Goal: Transaction & Acquisition: Download file/media

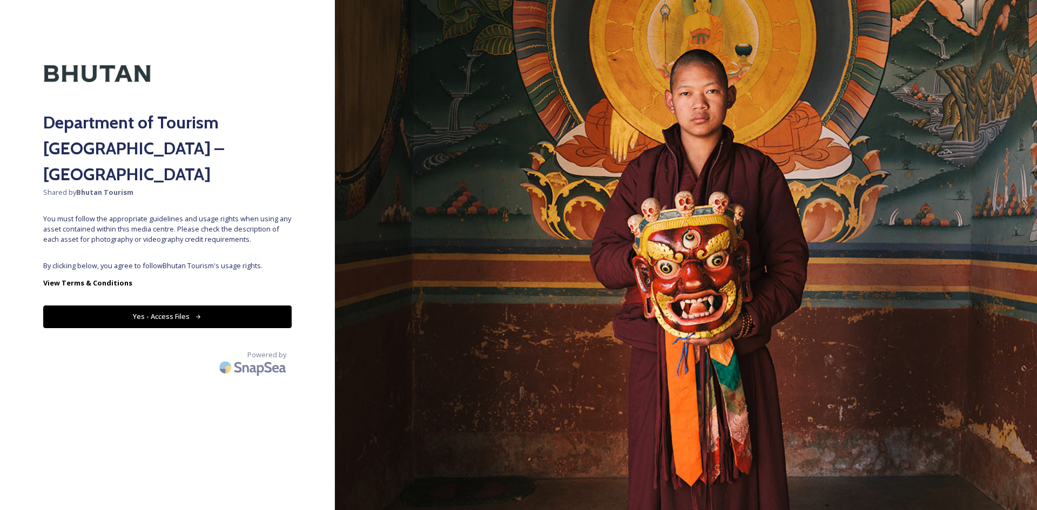
click at [174, 306] on button "Yes - Access Files" at bounding box center [167, 317] width 248 height 22
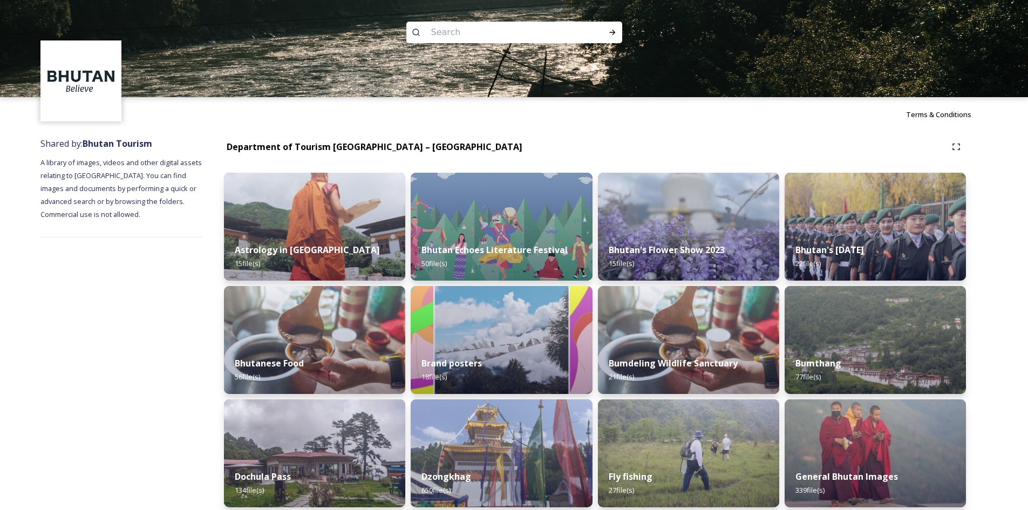
click at [500, 26] on input at bounding box center [500, 33] width 148 height 24
type input "[PERSON_NAME]"
click at [617, 29] on div "Run Search" at bounding box center [612, 32] width 19 height 19
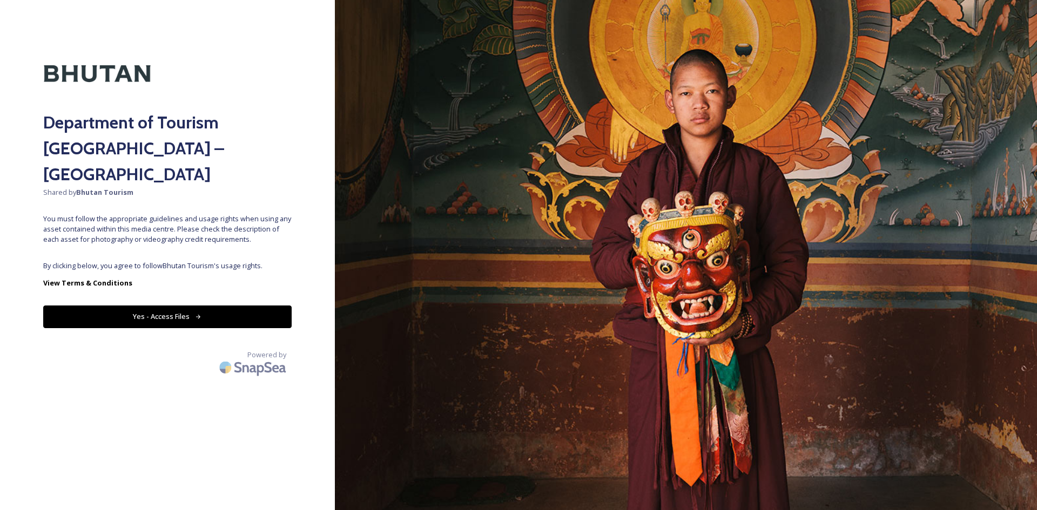
click at [199, 306] on button "Yes - Access Files" at bounding box center [167, 317] width 248 height 22
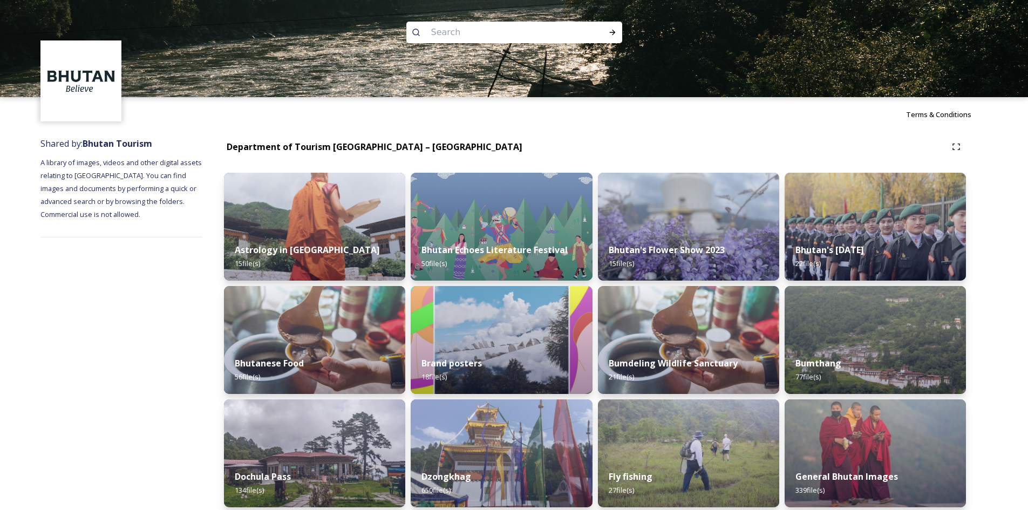
click at [682, 249] on strong "Bhutan's Flower Show 2023" at bounding box center [666, 251] width 118 height 12
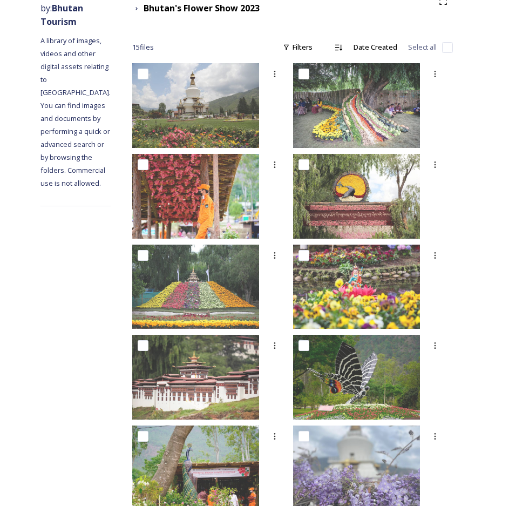
scroll to position [95, 0]
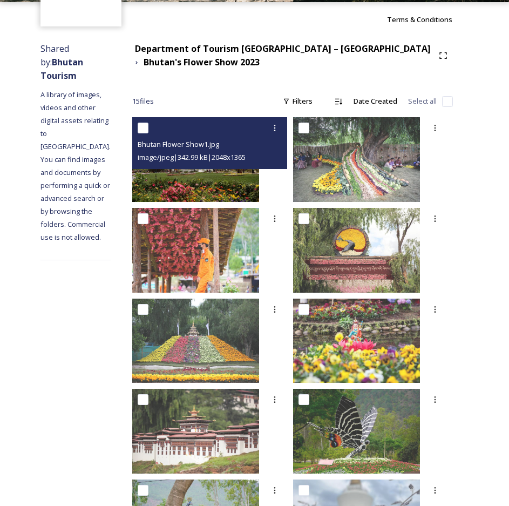
click at [148, 125] on input "checkbox" at bounding box center [143, 128] width 11 height 11
checkbox input "true"
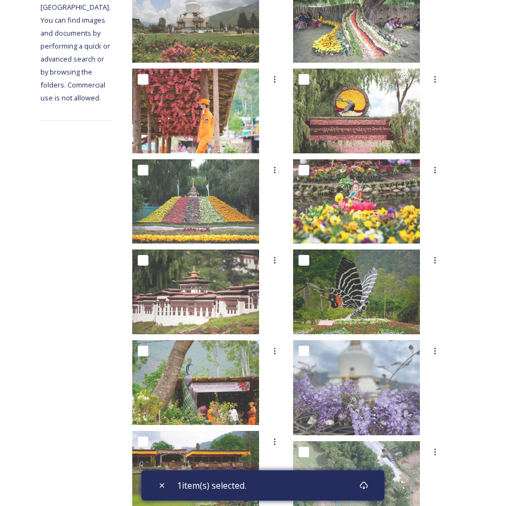
scroll to position [473, 0]
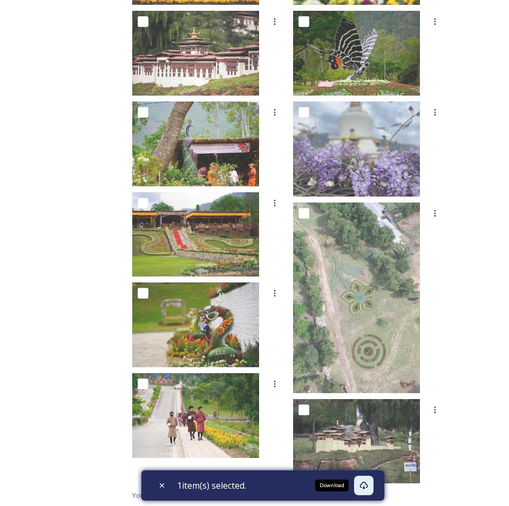
click at [368, 485] on icon at bounding box center [364, 485] width 9 height 9
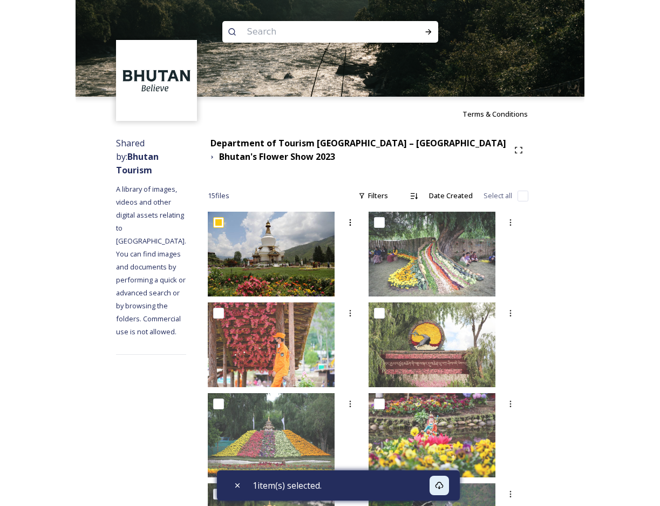
scroll to position [0, 0]
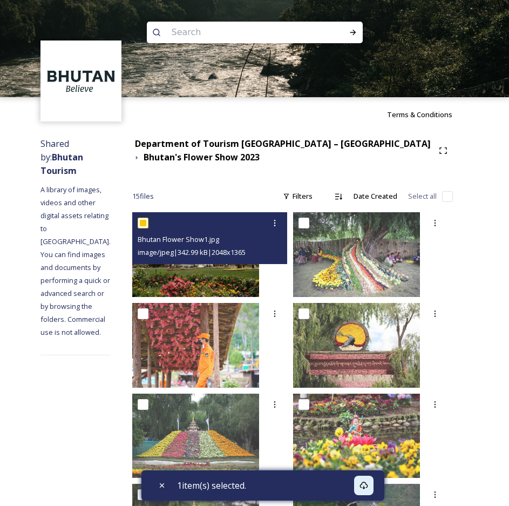
click at [246, 263] on img at bounding box center [195, 254] width 127 height 85
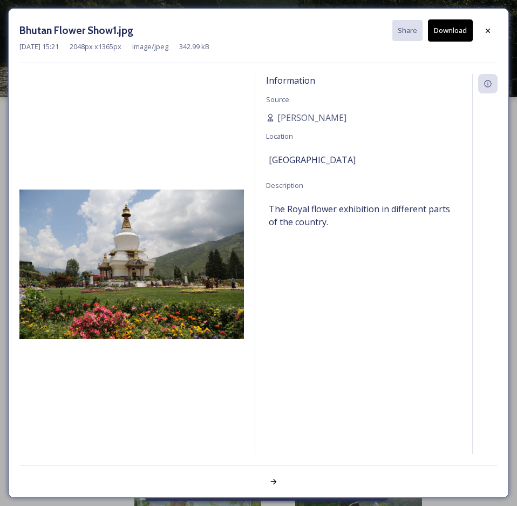
drag, startPoint x: 285, startPoint y: 117, endPoint x: 272, endPoint y: 127, distance: 16.9
click at [272, 127] on div "Information Source [PERSON_NAME] Location [GEOGRAPHIC_DATA] Description The Roy…" at bounding box center [363, 264] width 217 height 380
click at [288, 120] on span "[PERSON_NAME]" at bounding box center [311, 117] width 69 height 13
click at [289, 119] on span "[PERSON_NAME]" at bounding box center [311, 117] width 69 height 13
click at [295, 117] on span "[PERSON_NAME]" at bounding box center [311, 117] width 69 height 13
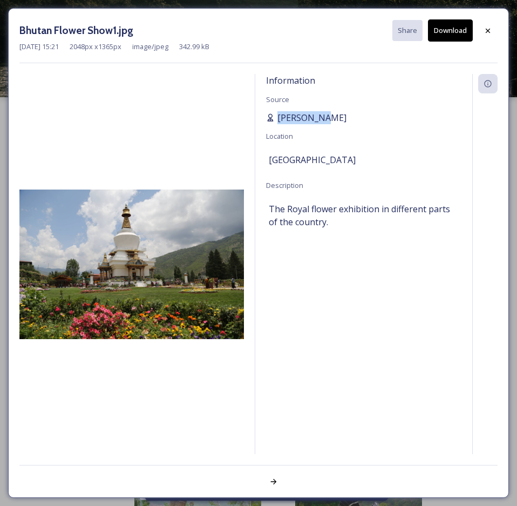
click at [295, 117] on span "[PERSON_NAME]" at bounding box center [311, 117] width 69 height 13
copy span "[PERSON_NAME]"
click at [493, 27] on div at bounding box center [487, 30] width 19 height 19
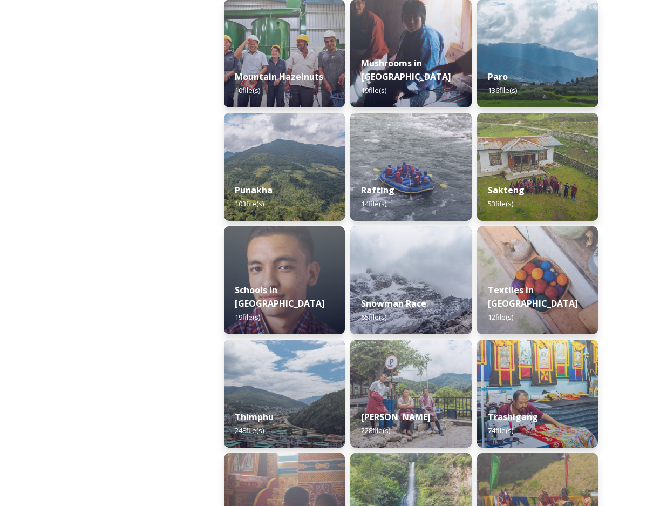
scroll to position [1026, 0]
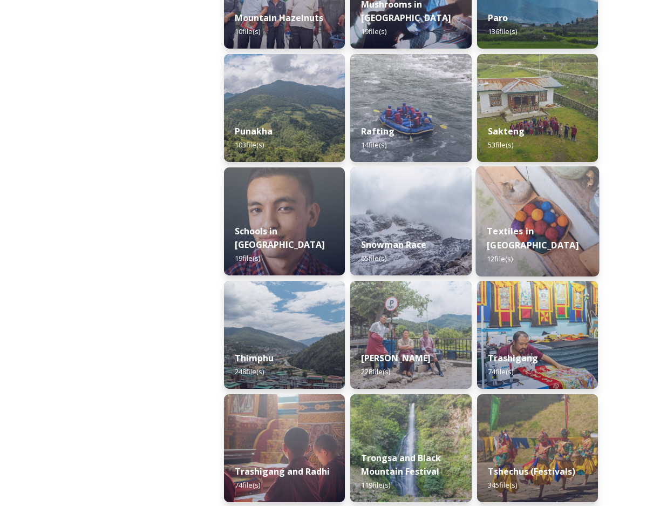
click at [524, 261] on div "Textiles in [GEOGRAPHIC_DATA] 12 file(s)" at bounding box center [538, 245] width 124 height 63
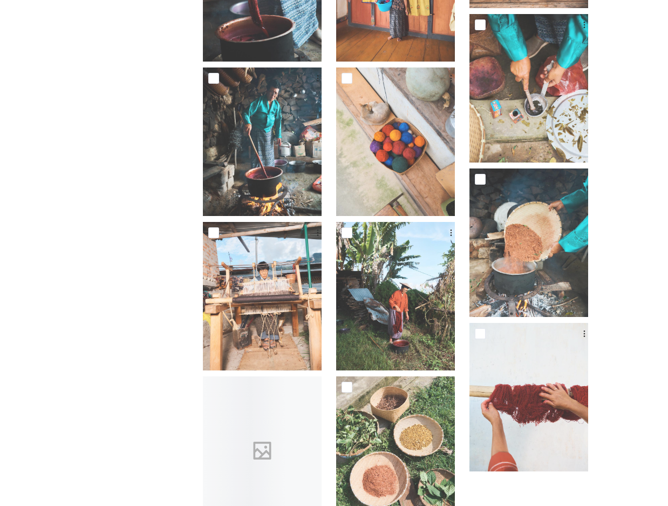
scroll to position [334, 0]
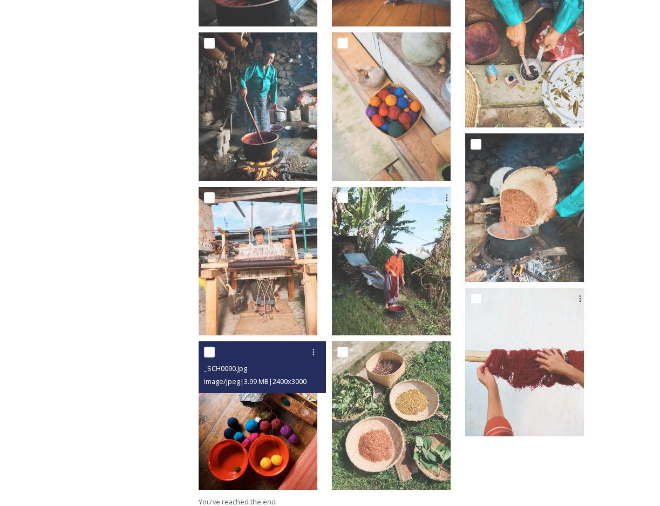
click at [314, 436] on img at bounding box center [258, 415] width 119 height 148
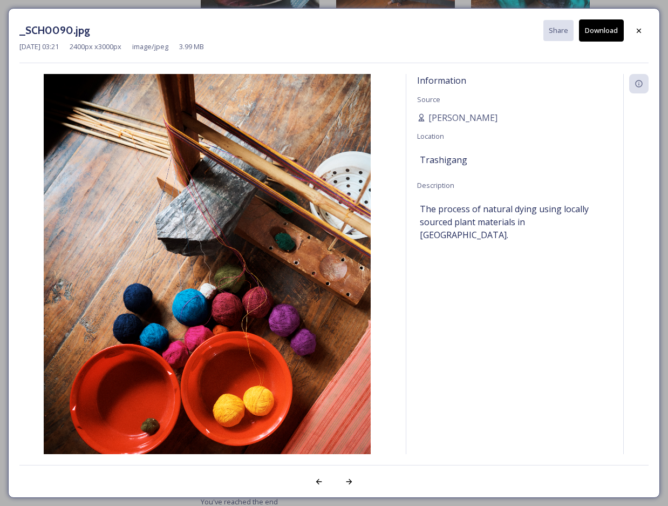
click at [599, 36] on button "Download" at bounding box center [601, 30] width 45 height 22
click at [16, 7] on div "_SCH0090.jpg Share Download [DATE] 03:21 2400 px x 3000 px image/jpeg 3.99 MB I…" at bounding box center [334, 253] width 668 height 506
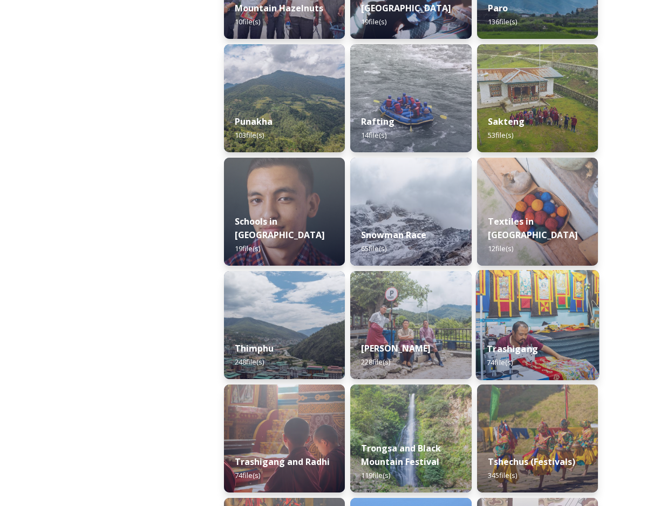
scroll to position [1065, 0]
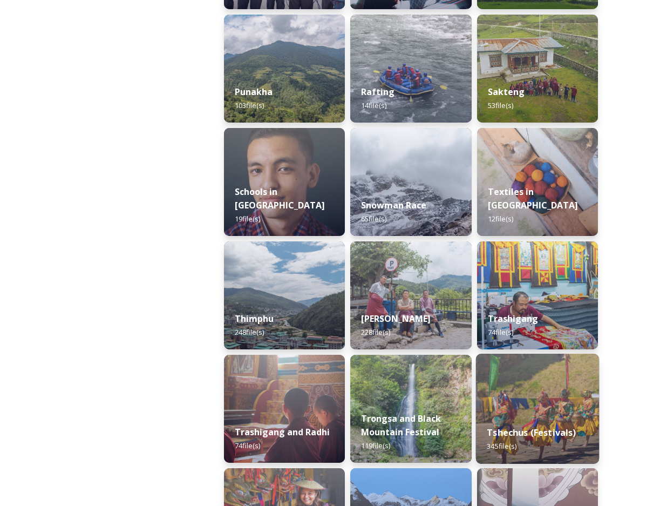
click at [519, 414] on img at bounding box center [538, 409] width 124 height 110
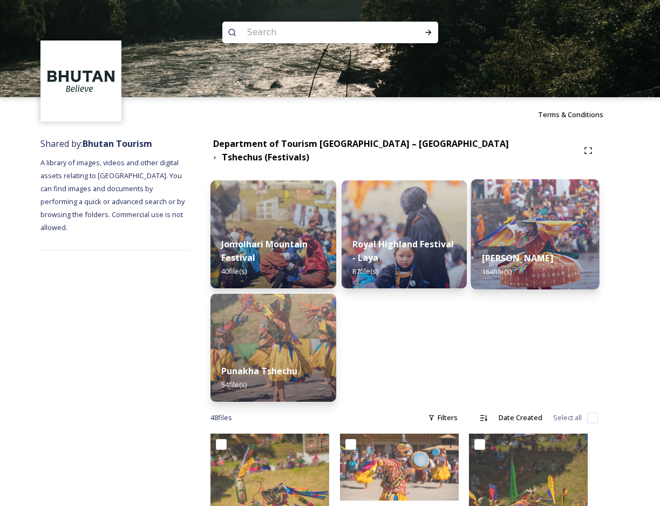
click at [522, 263] on div "Thimphu Tshechu 164 file(s)" at bounding box center [535, 264] width 128 height 49
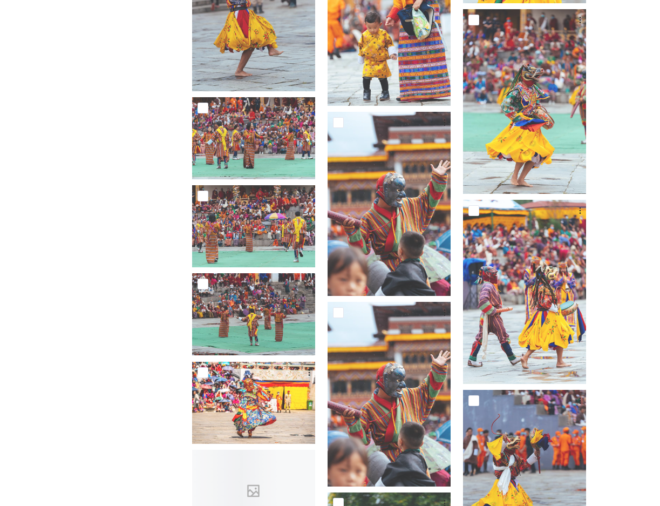
scroll to position [486, 0]
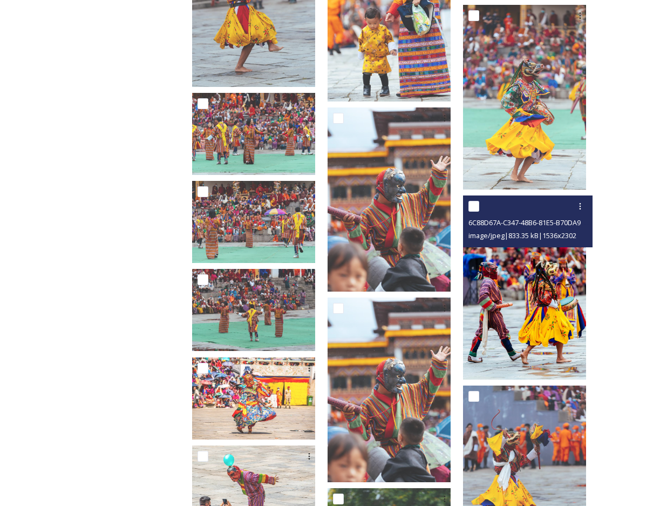
click at [478, 204] on input "checkbox" at bounding box center [474, 206] width 11 height 11
checkbox input "true"
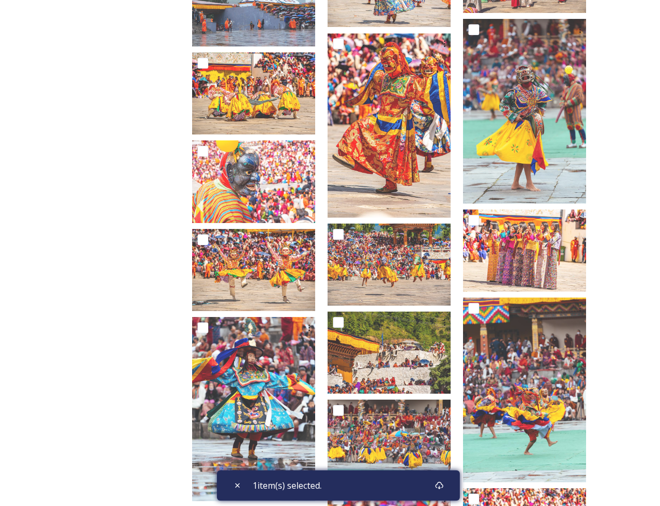
scroll to position [1404, 0]
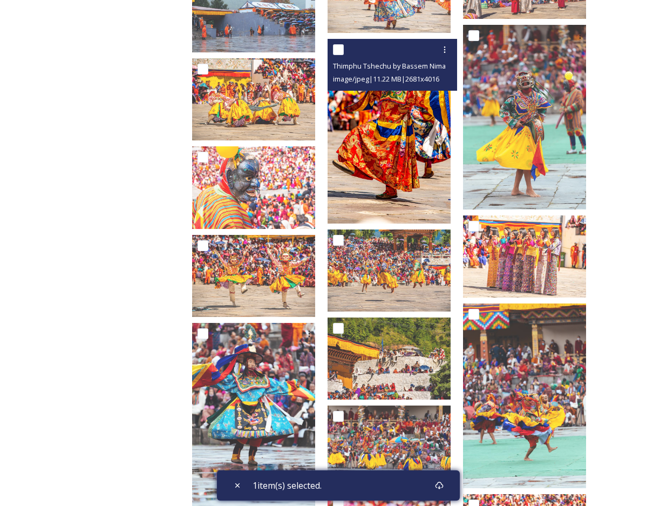
click at [344, 49] on input "checkbox" at bounding box center [338, 49] width 11 height 11
checkbox input "true"
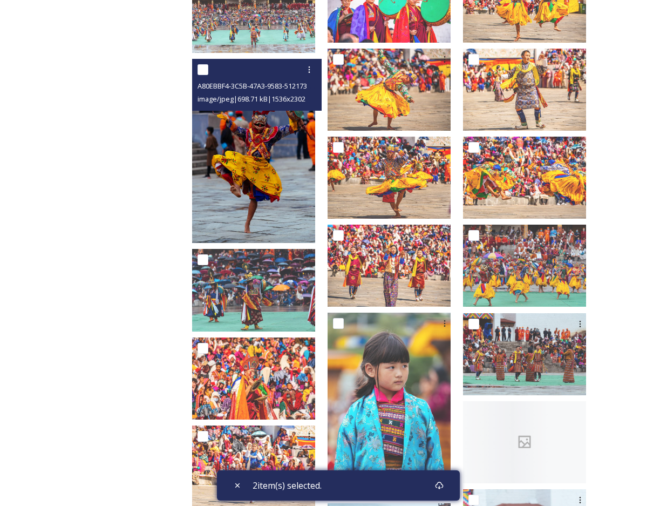
scroll to position [1998, 0]
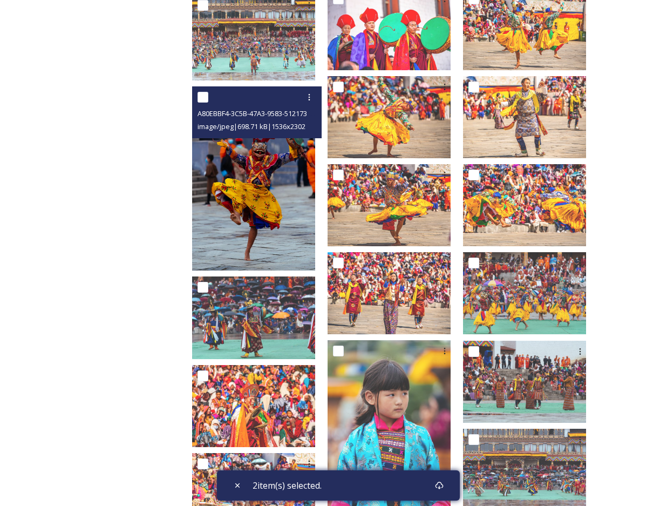
click at [208, 94] on input "checkbox" at bounding box center [203, 97] width 11 height 11
checkbox input "true"
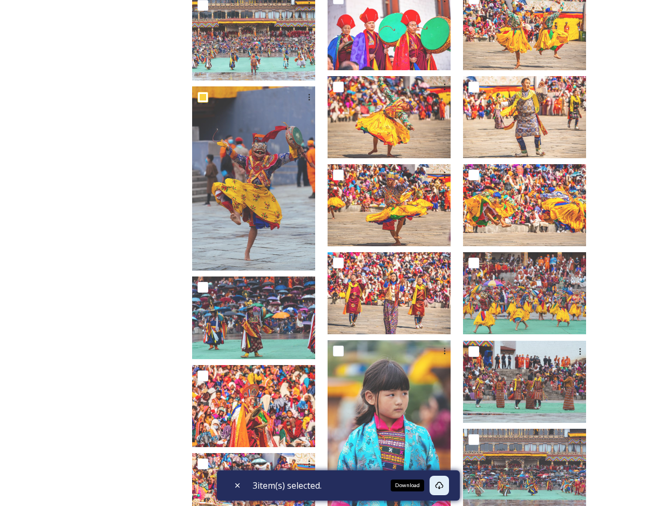
click at [448, 485] on div "Download" at bounding box center [439, 485] width 19 height 19
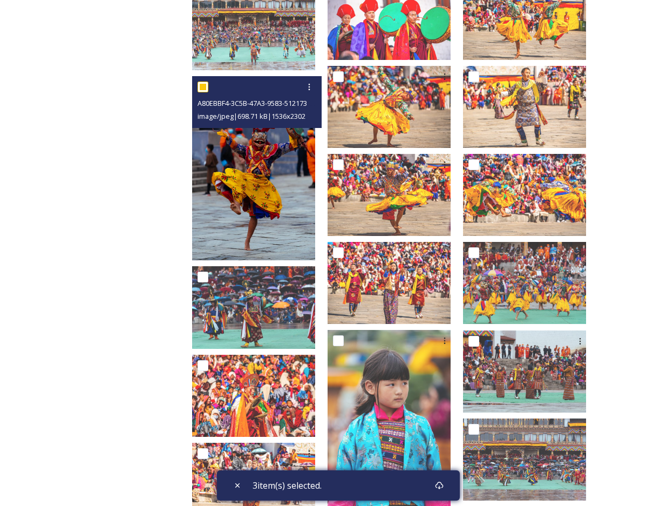
scroll to position [2008, 0]
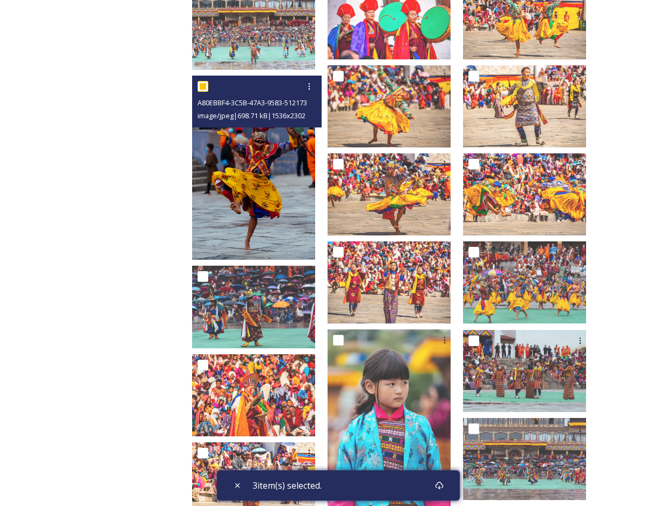
click at [258, 205] on img at bounding box center [253, 168] width 123 height 185
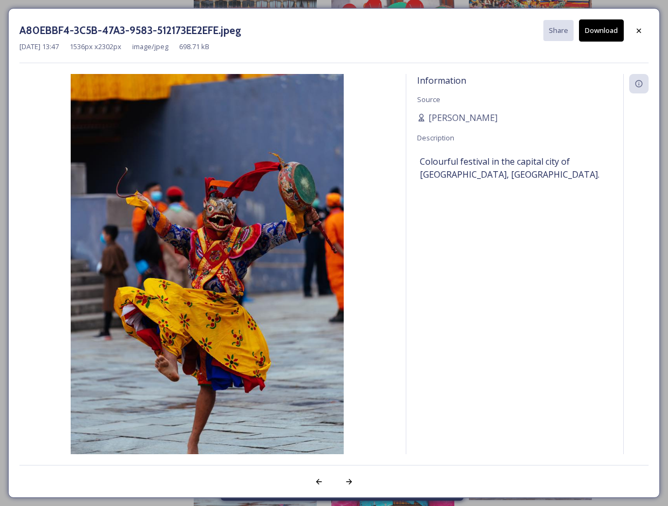
click at [98, 6] on div "A80EBBF4-3C5B-47A3-9583-512173EE2EFE.jpeg Share Download [DATE] 13:47 1536 px x…" at bounding box center [334, 253] width 668 height 506
click at [642, 31] on icon at bounding box center [639, 30] width 9 height 9
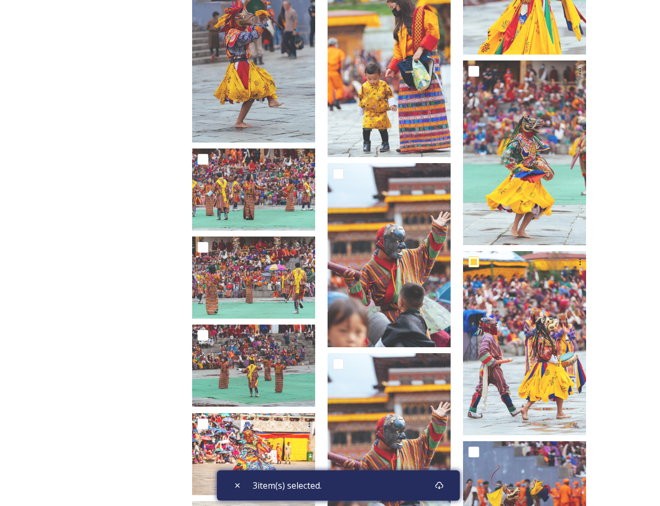
scroll to position [443, 0]
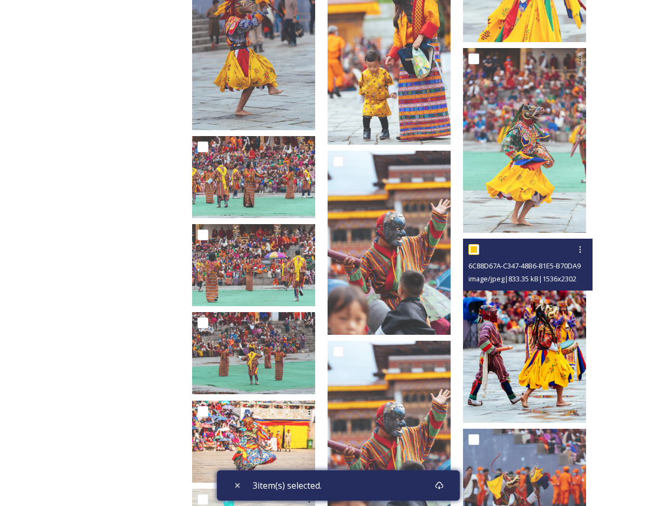
click at [538, 293] on img at bounding box center [524, 331] width 123 height 185
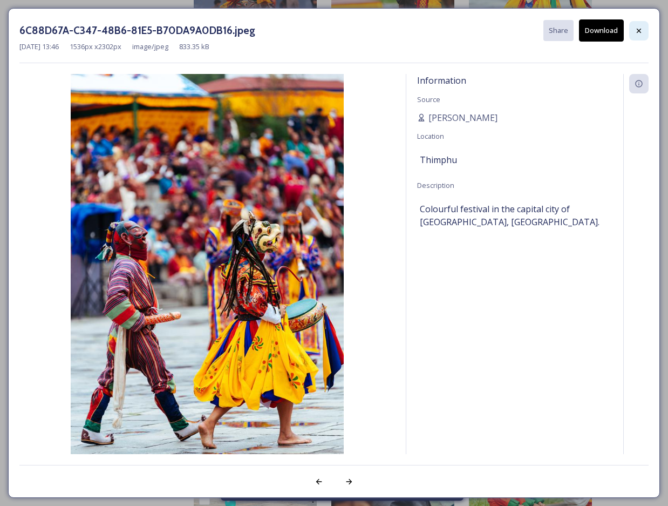
click at [642, 28] on icon at bounding box center [639, 30] width 9 height 9
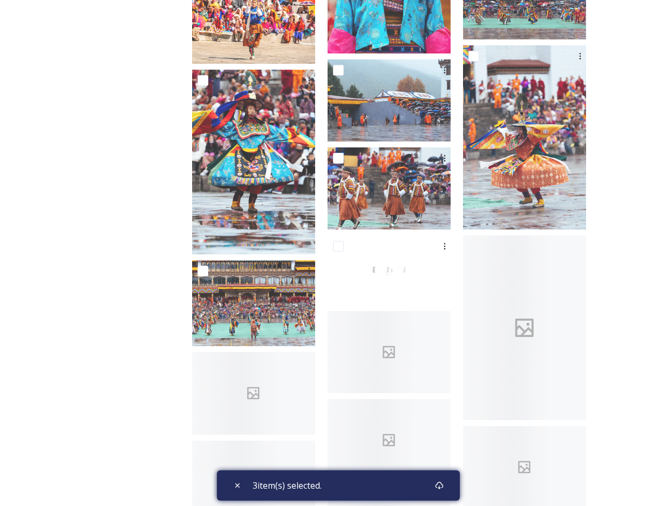
scroll to position [2494, 0]
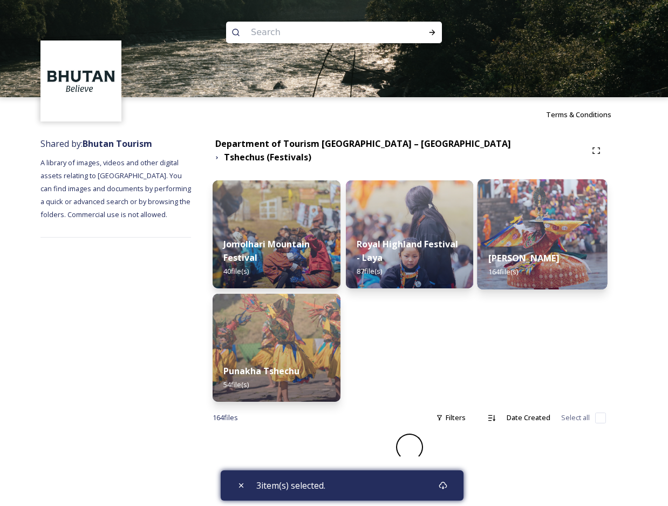
checkbox input "false"
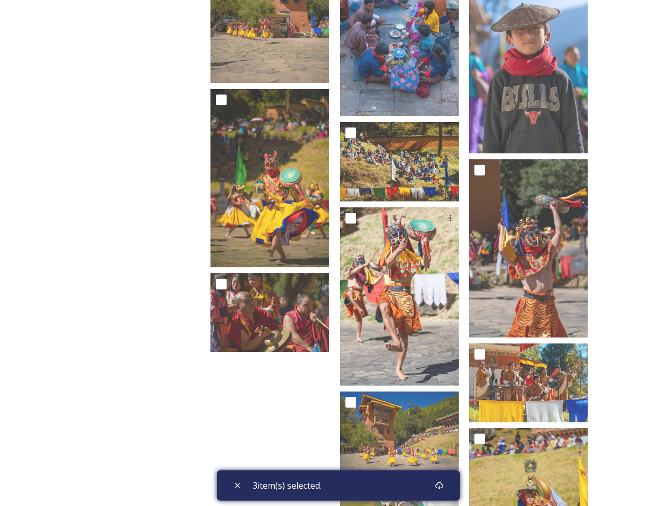
scroll to position [1782, 0]
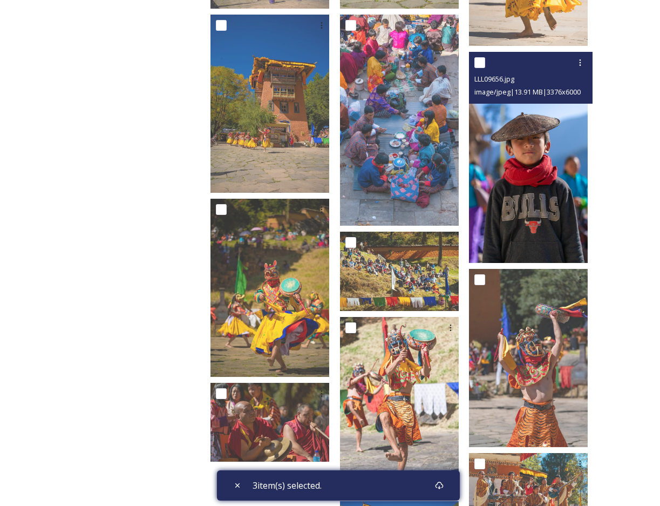
click at [512, 127] on img at bounding box center [528, 157] width 119 height 211
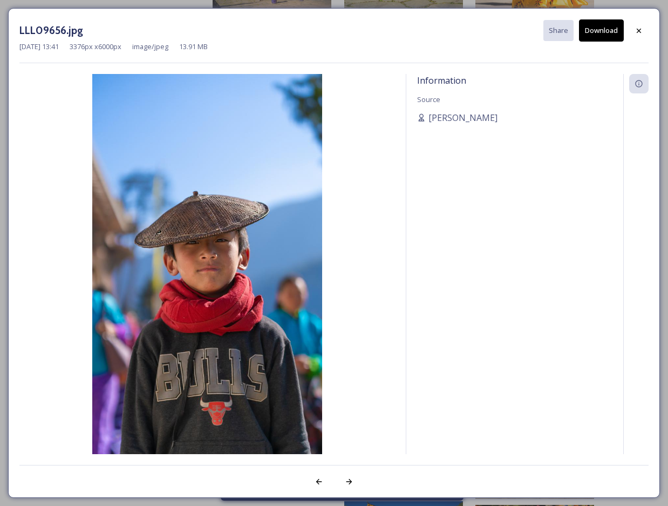
click at [601, 25] on button "Download" at bounding box center [601, 30] width 45 height 22
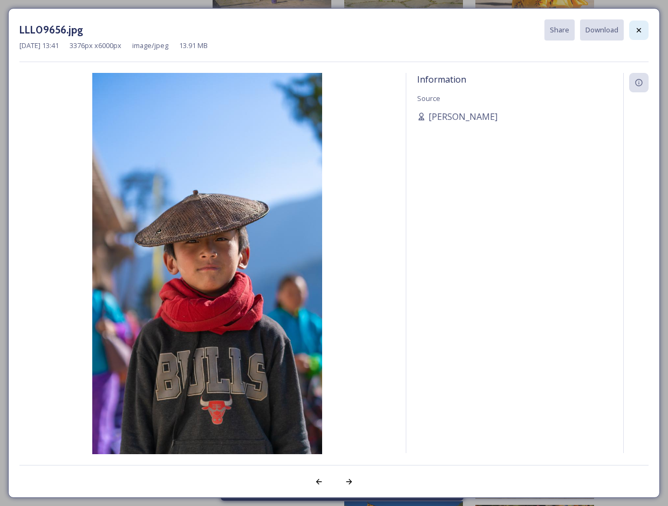
click at [641, 29] on icon at bounding box center [639, 30] width 9 height 9
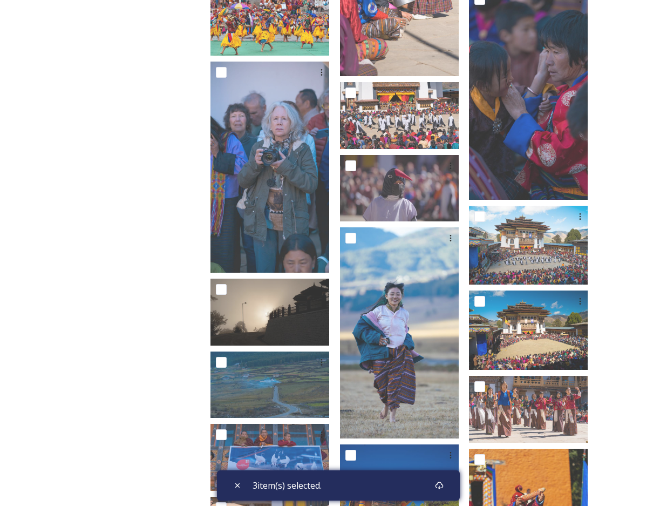
scroll to position [712, 0]
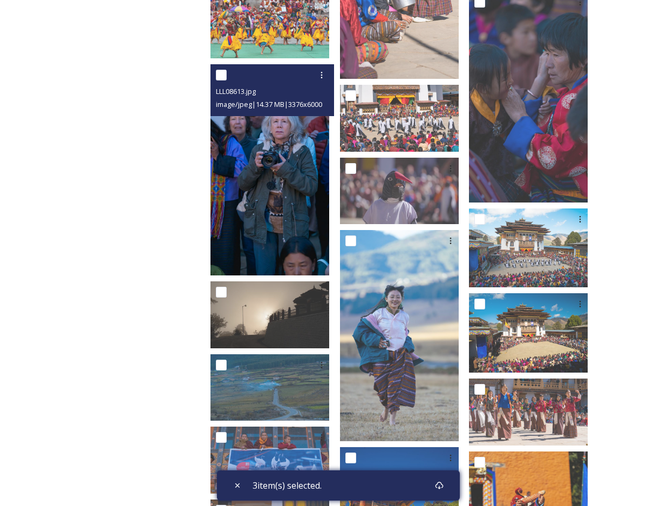
click at [265, 209] on img at bounding box center [270, 169] width 119 height 211
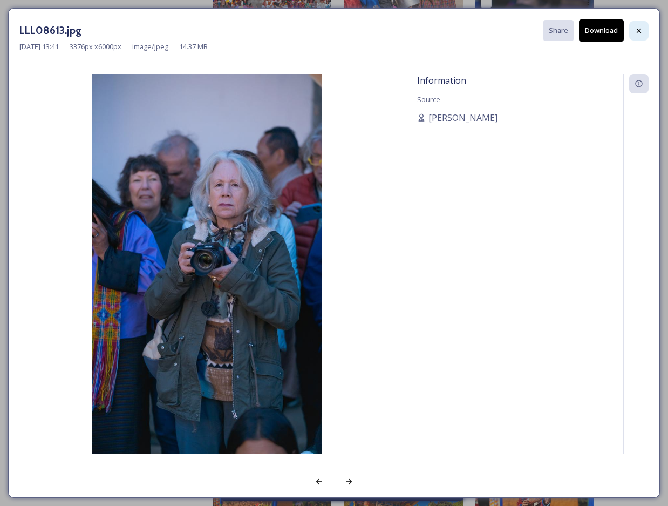
click at [641, 30] on icon at bounding box center [639, 30] width 9 height 9
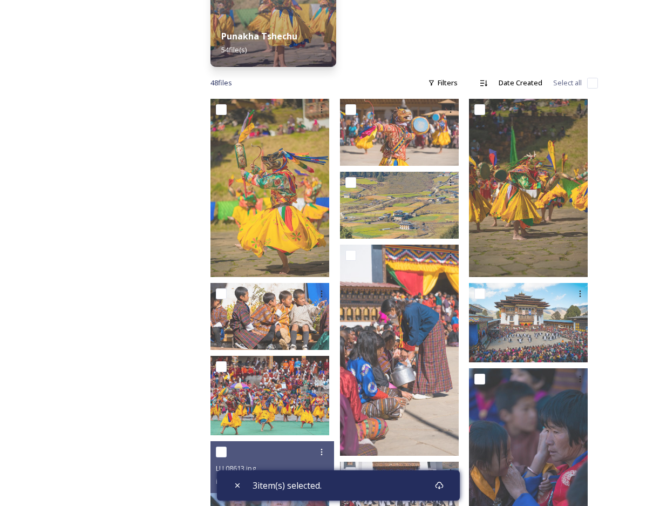
scroll to position [334, 0]
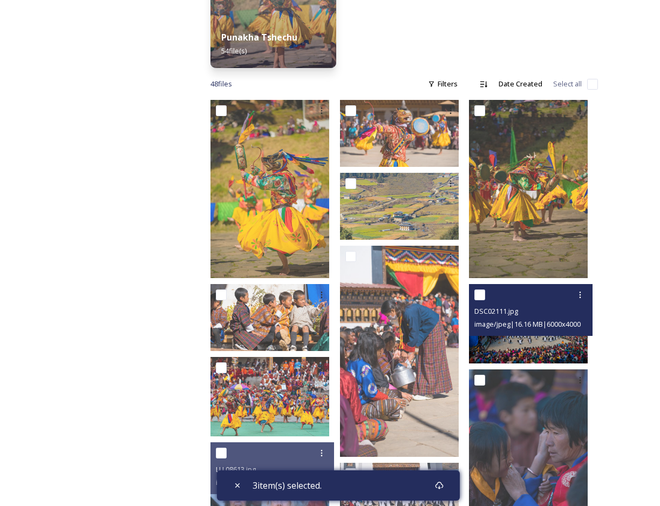
click at [549, 295] on div at bounding box center [533, 294] width 116 height 19
click at [542, 335] on img at bounding box center [528, 323] width 119 height 79
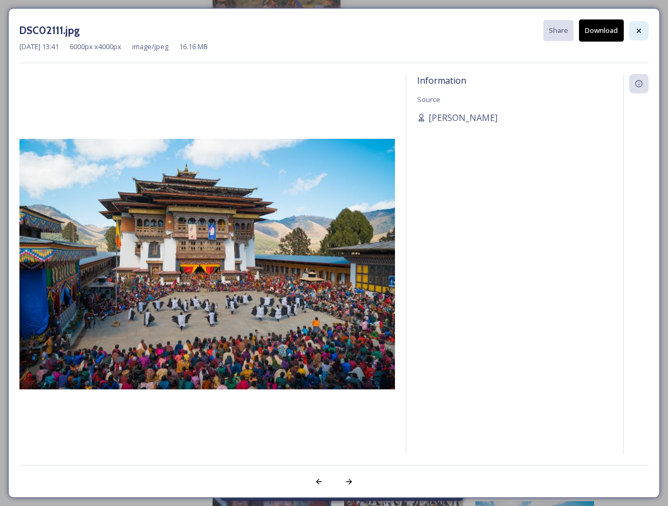
click at [639, 37] on div at bounding box center [638, 30] width 19 height 19
